Goal: Information Seeking & Learning: Learn about a topic

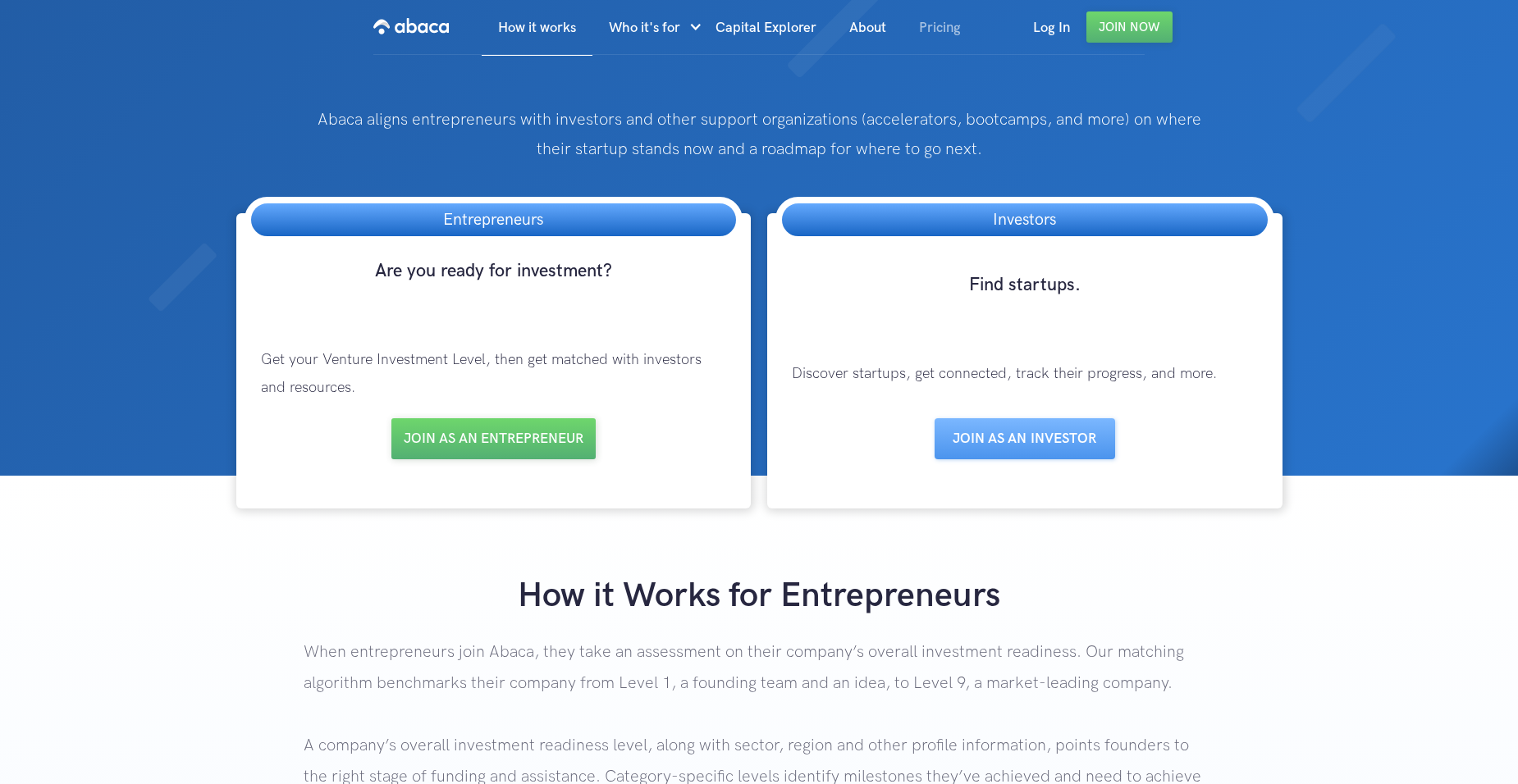
click at [950, 31] on link "Pricing" at bounding box center [940, 28] width 74 height 56
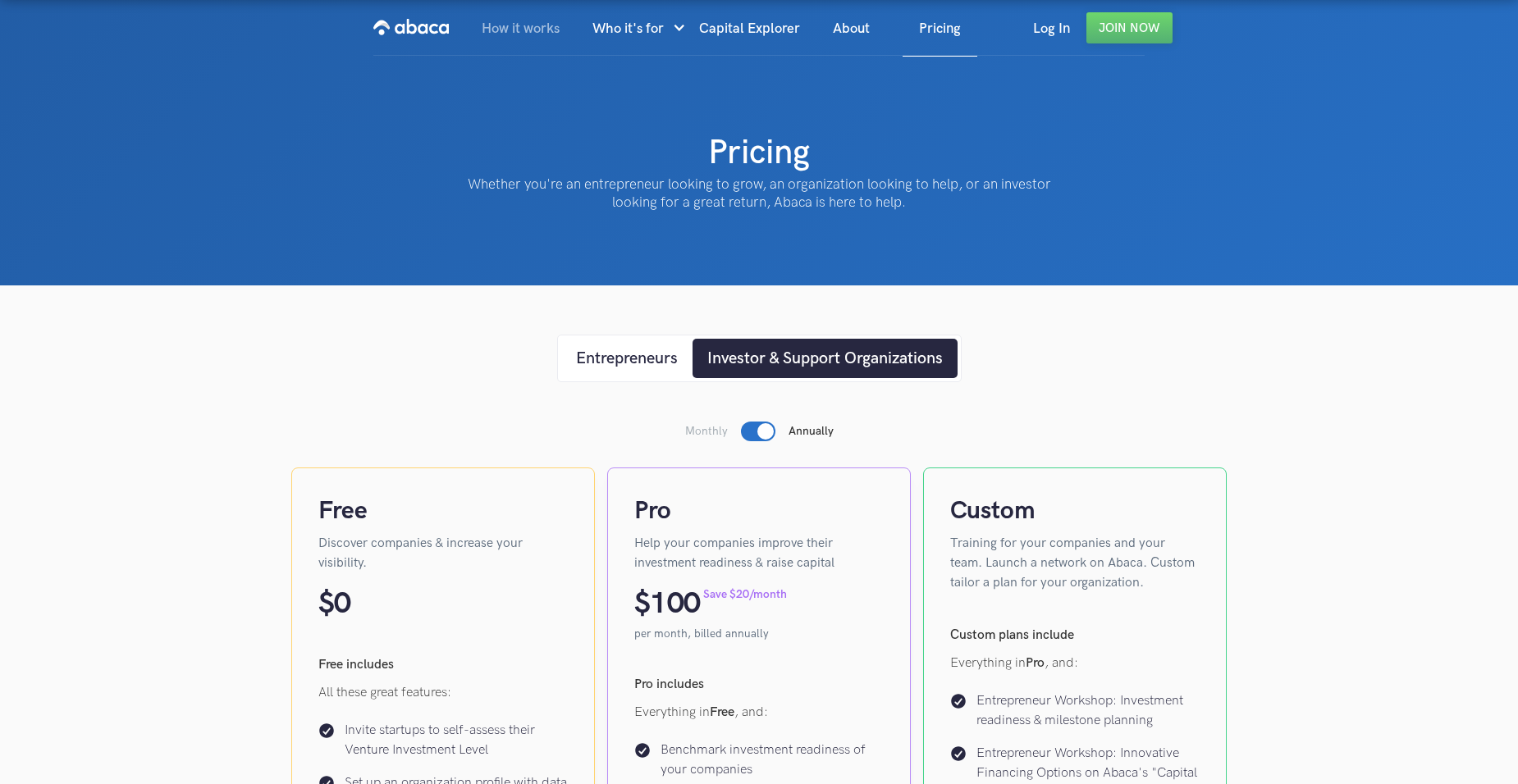
click at [546, 31] on link "How it works" at bounding box center [520, 29] width 111 height 56
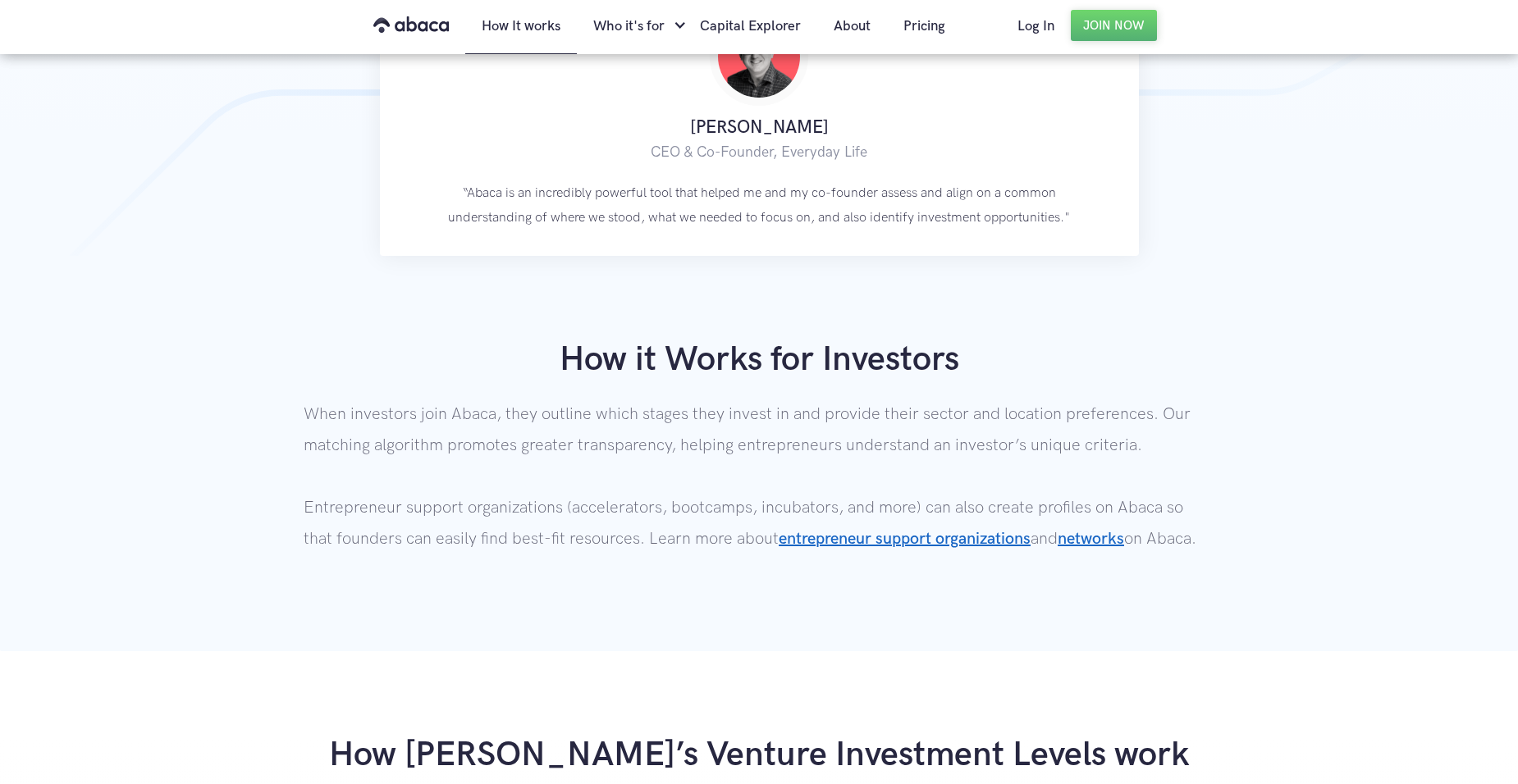
scroll to position [1230, 0]
